Goal: Task Accomplishment & Management: Manage account settings

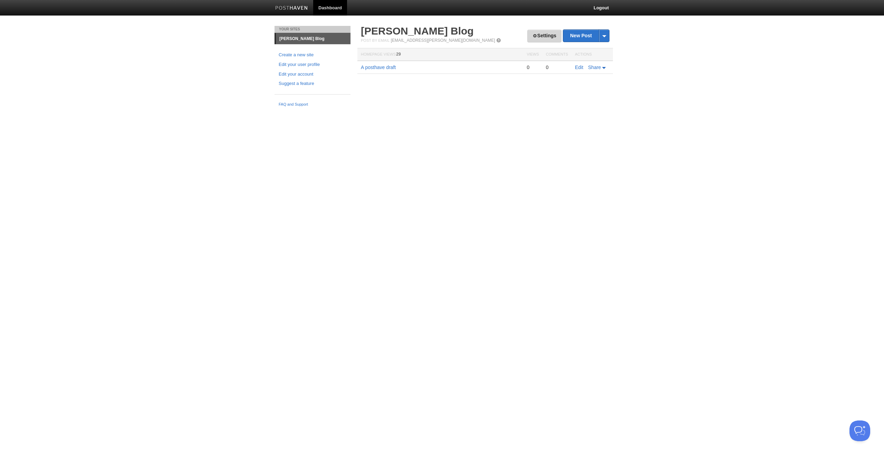
click at [544, 35] on link "Settings" at bounding box center [545, 36] width 34 height 13
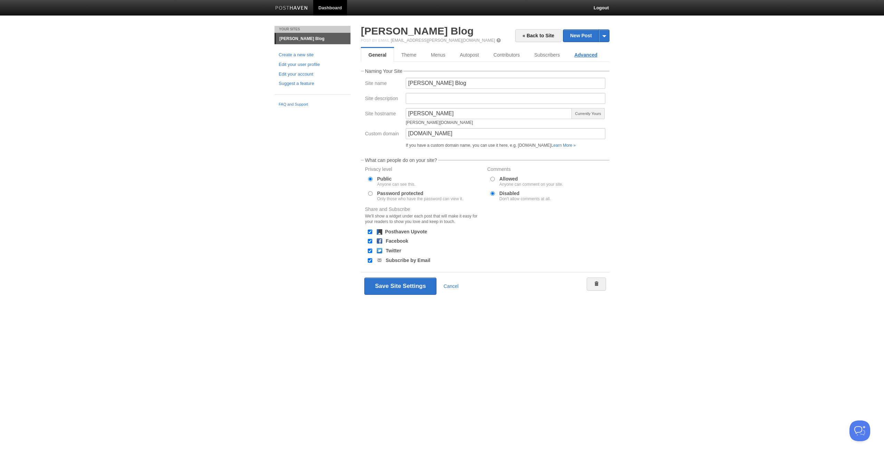
click at [582, 58] on link "Advanced" at bounding box center [586, 55] width 38 height 14
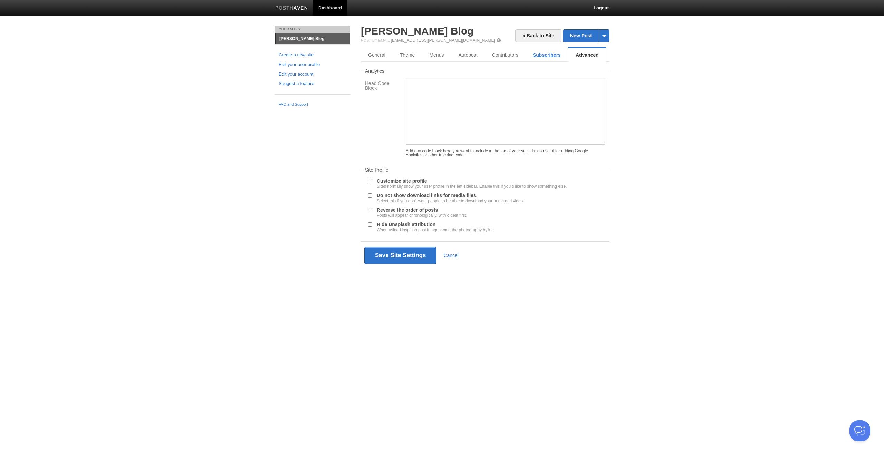
click at [544, 53] on link "Subscribers" at bounding box center [547, 55] width 42 height 14
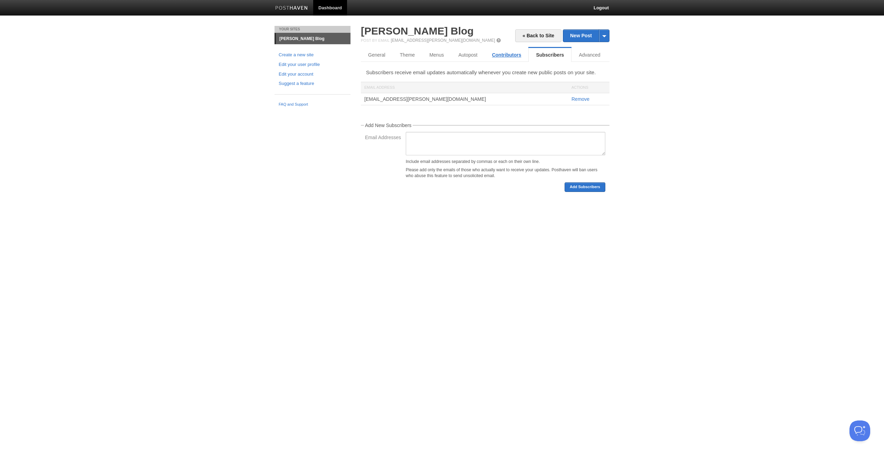
click at [507, 54] on link "Contributors" at bounding box center [507, 55] width 44 height 14
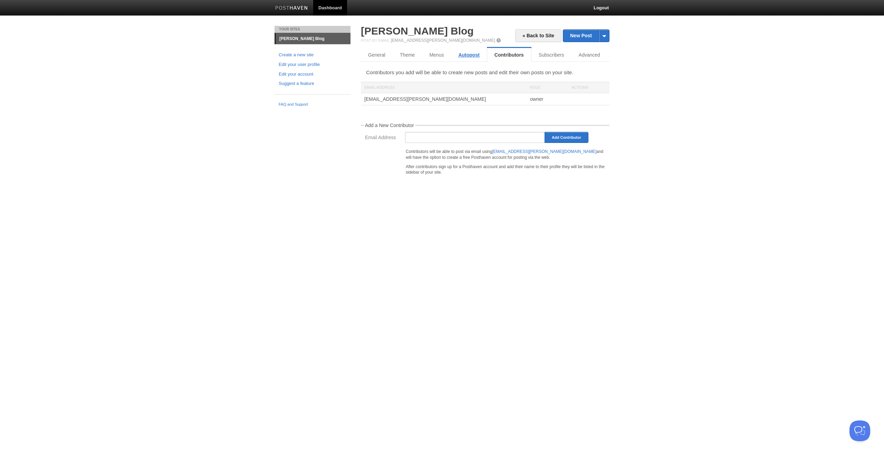
click at [461, 55] on link "Autopost" at bounding box center [469, 55] width 36 height 14
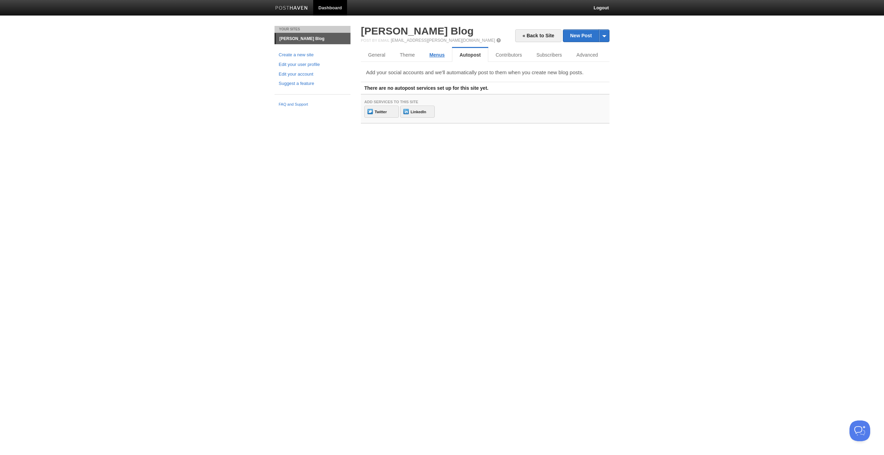
click at [433, 55] on link "Menus" at bounding box center [437, 55] width 30 height 14
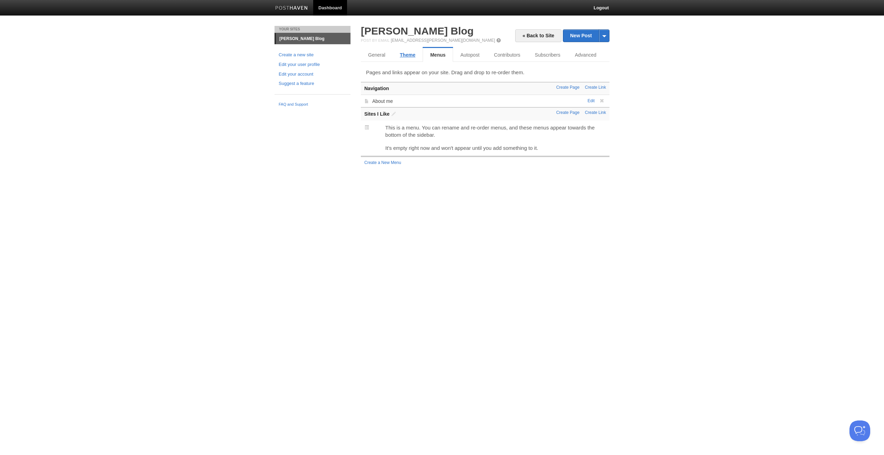
click at [410, 57] on link "Theme" at bounding box center [408, 55] width 30 height 14
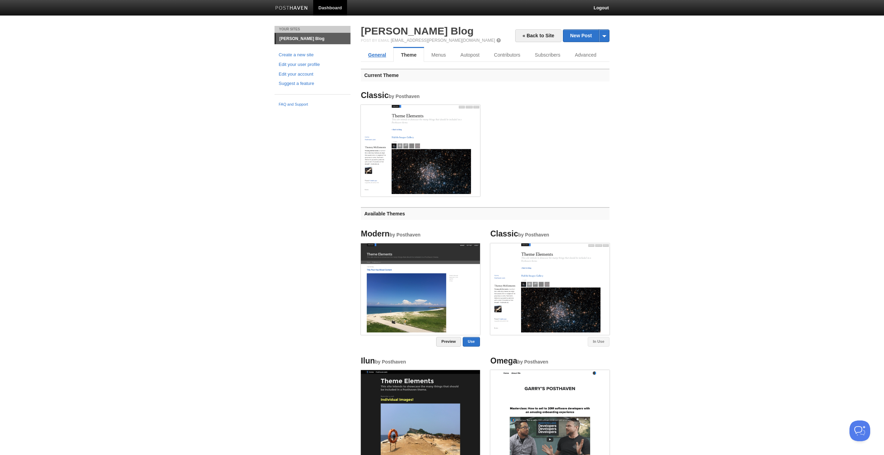
click at [381, 54] on link "General" at bounding box center [377, 55] width 32 height 14
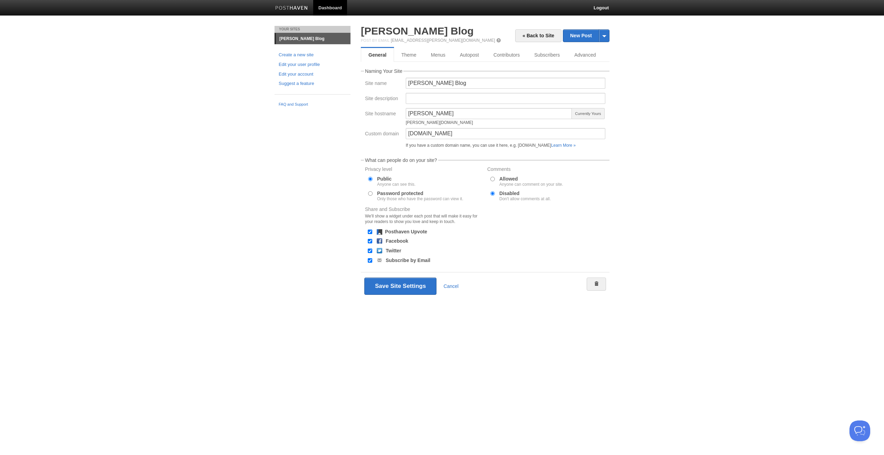
click at [496, 39] on span at bounding box center [498, 40] width 5 height 5
click at [406, 52] on link "Theme" at bounding box center [409, 55] width 30 height 14
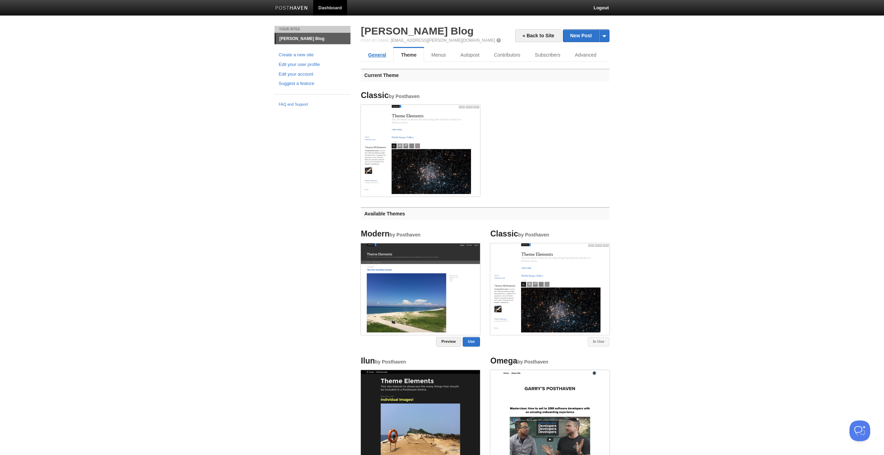
click at [379, 53] on link "General" at bounding box center [377, 55] width 32 height 14
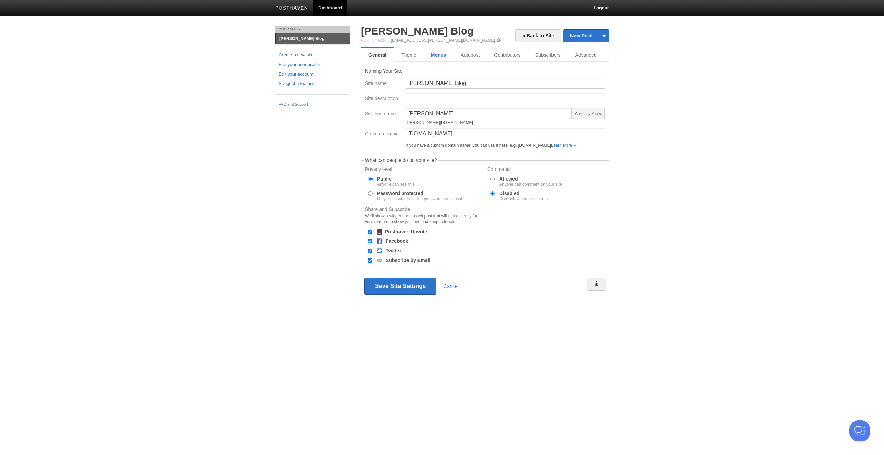
click at [440, 54] on link "Menus" at bounding box center [439, 55] width 30 height 14
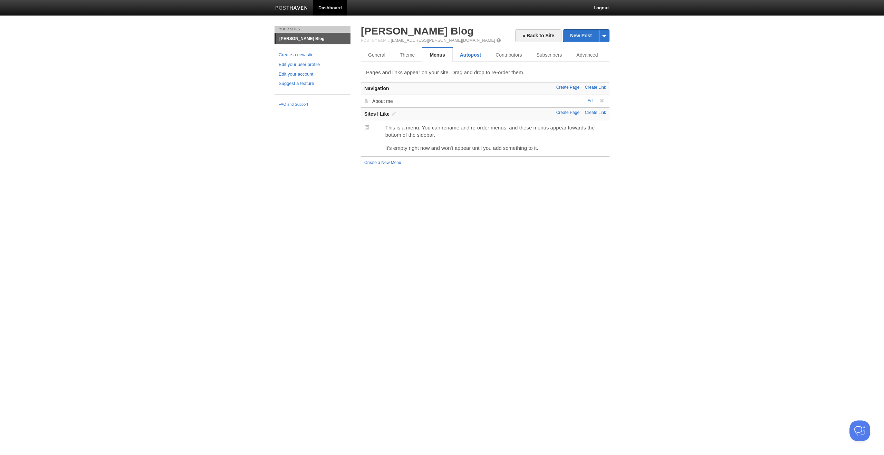
click at [460, 53] on link "Autopost" at bounding box center [471, 55] width 36 height 14
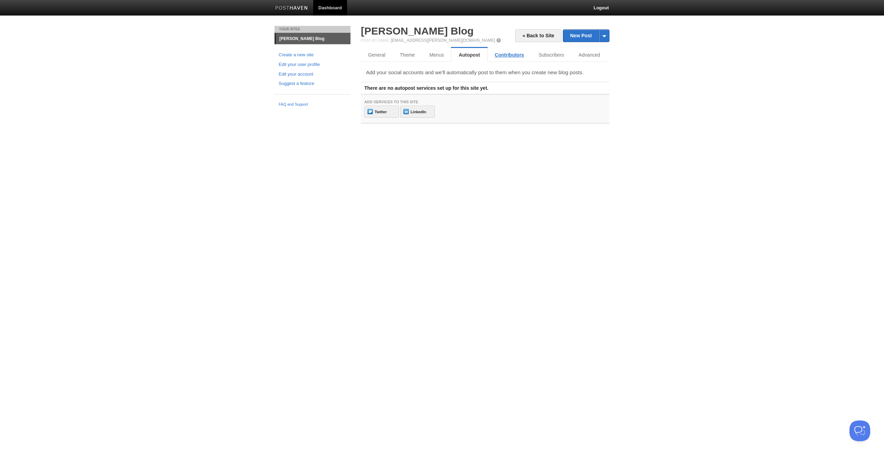
click at [493, 53] on link "Contributors" at bounding box center [510, 55] width 44 height 14
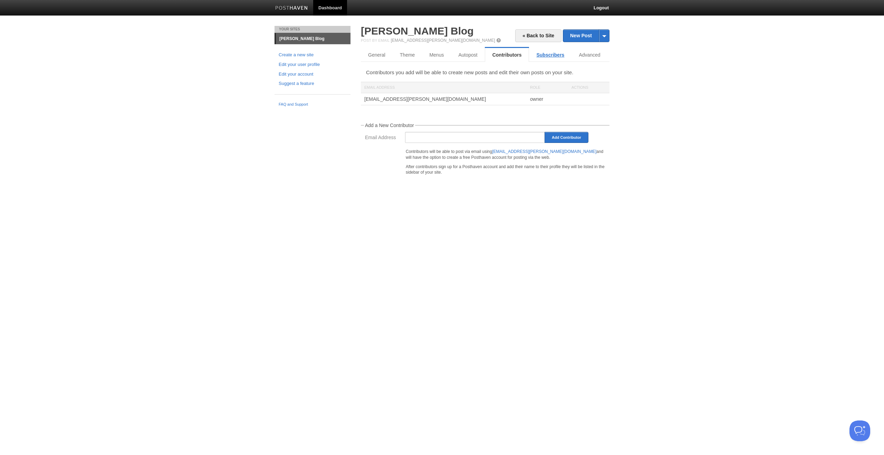
click at [534, 56] on link "Subscribers" at bounding box center [550, 55] width 42 height 14
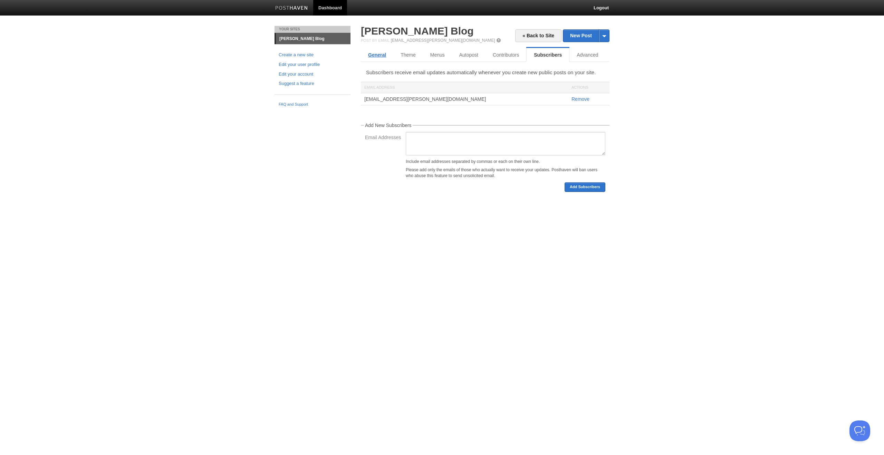
click at [368, 54] on link "General" at bounding box center [377, 55] width 32 height 14
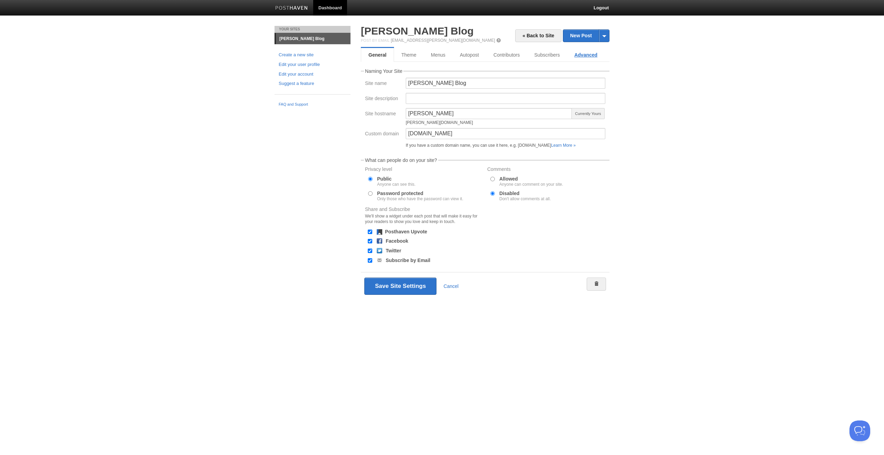
click at [593, 56] on link "Advanced" at bounding box center [586, 55] width 38 height 14
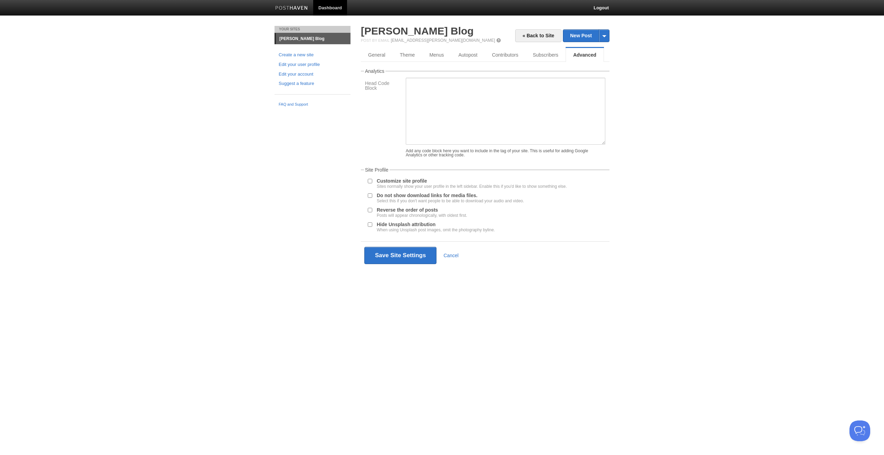
click at [168, 172] on body "Dashboard Logout Your Sites [PERSON_NAME] Blog Create a new site Edit your user…" at bounding box center [442, 145] width 884 height 290
click at [440, 57] on link "Menus" at bounding box center [437, 55] width 30 height 14
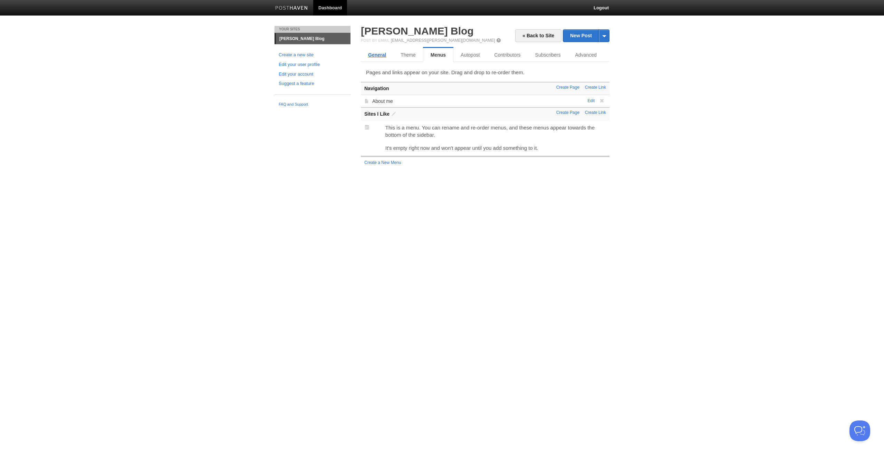
click at [376, 56] on link "General" at bounding box center [377, 55] width 32 height 14
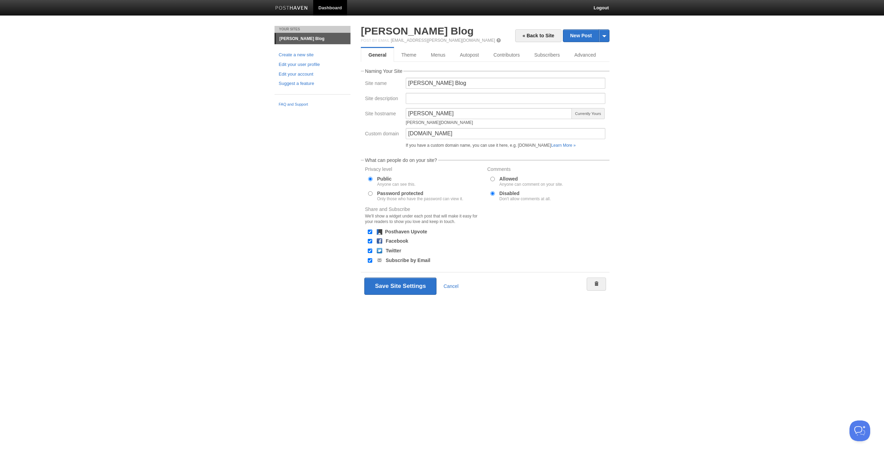
click at [302, 164] on div "Your Sites [PERSON_NAME] Blog Create a new site Edit your user profile Edit you…" at bounding box center [441, 173] width 345 height 295
click at [307, 63] on link "Edit your user profile" at bounding box center [313, 64] width 68 height 7
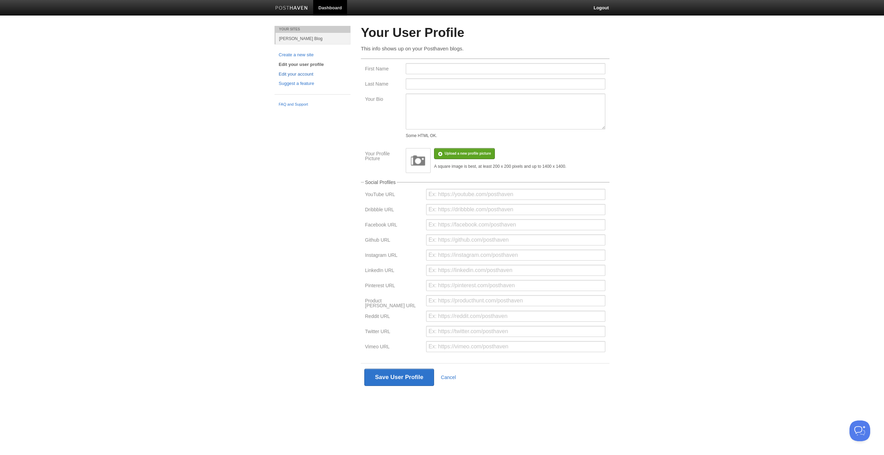
click at [296, 71] on link "Edit your account" at bounding box center [313, 74] width 68 height 7
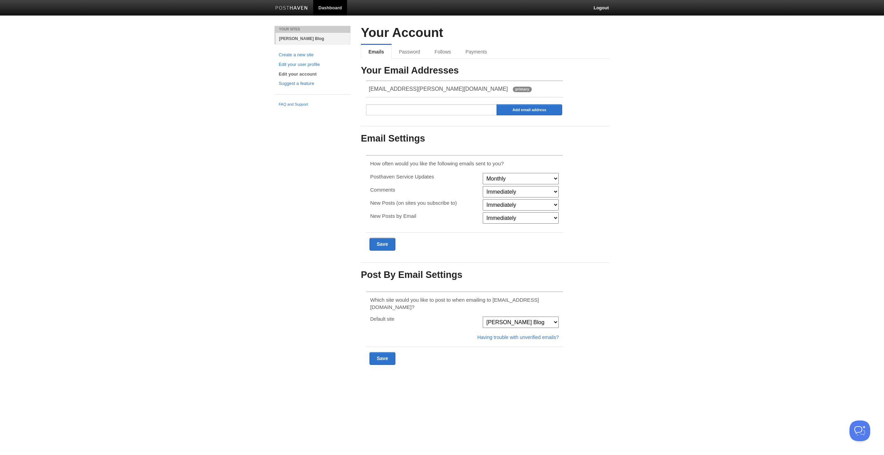
click at [298, 38] on link "[PERSON_NAME] Blog" at bounding box center [313, 38] width 75 height 11
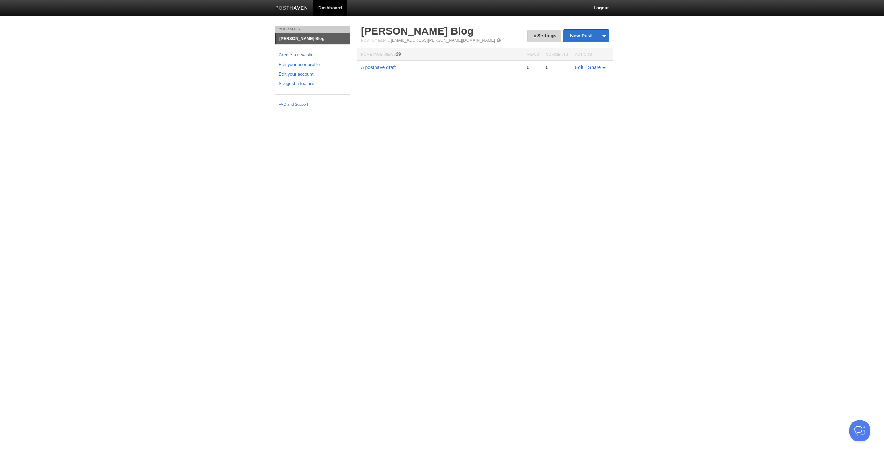
click at [535, 39] on link "Settings" at bounding box center [545, 36] width 34 height 13
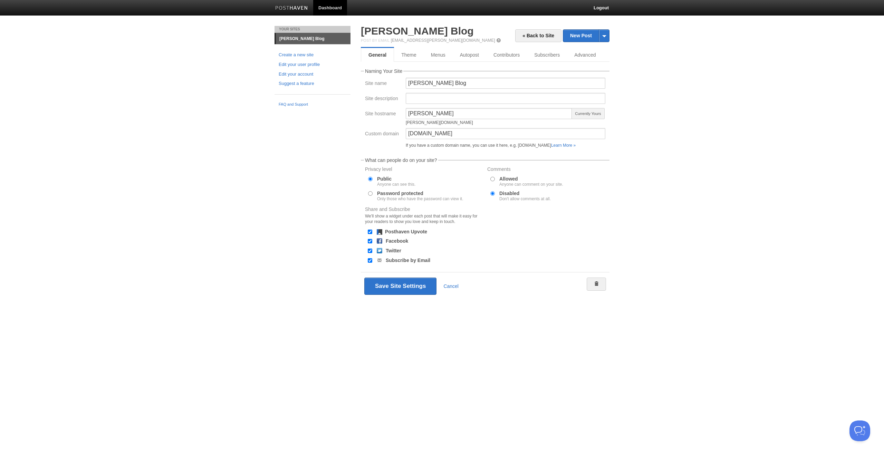
click at [274, 157] on div "Your Sites [PERSON_NAME] Blog Create a new site Edit your user profile Edit you…" at bounding box center [441, 173] width 345 height 295
